Goal: Browse casually

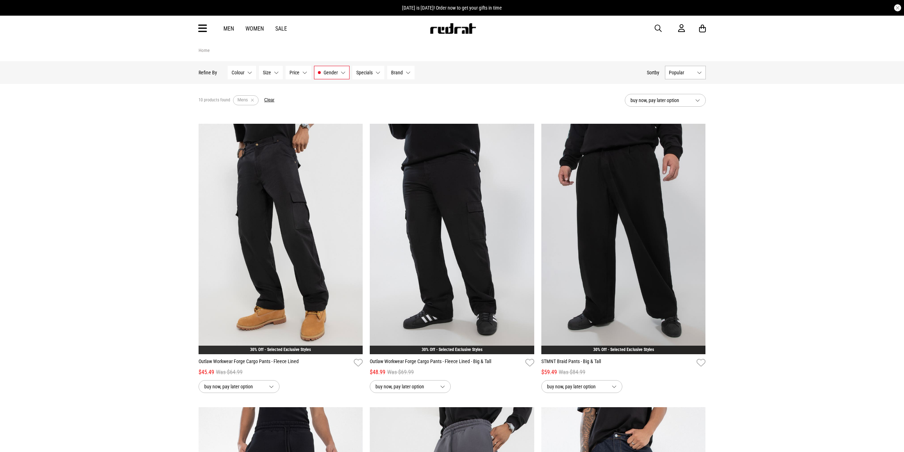
click at [472, 31] on img at bounding box center [453, 28] width 47 height 11
